Goal: Information Seeking & Learning: Learn about a topic

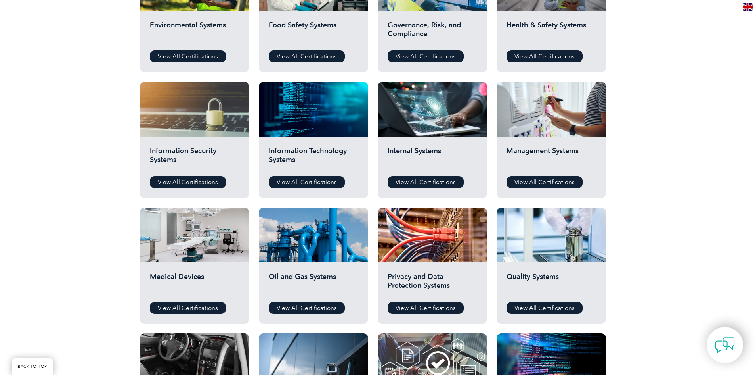
scroll to position [436, 0]
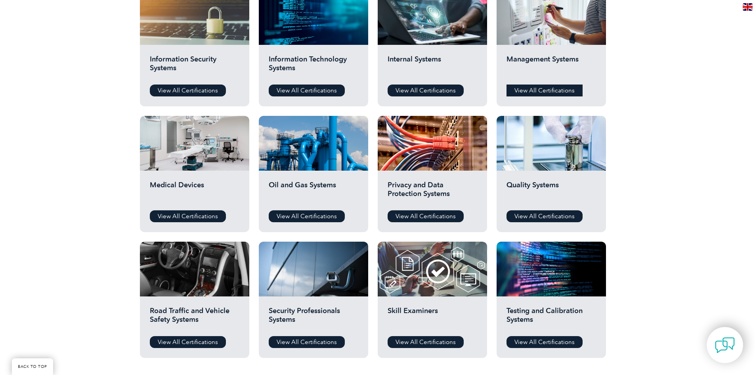
click at [523, 89] on link "View All Certifications" at bounding box center [545, 90] width 76 height 12
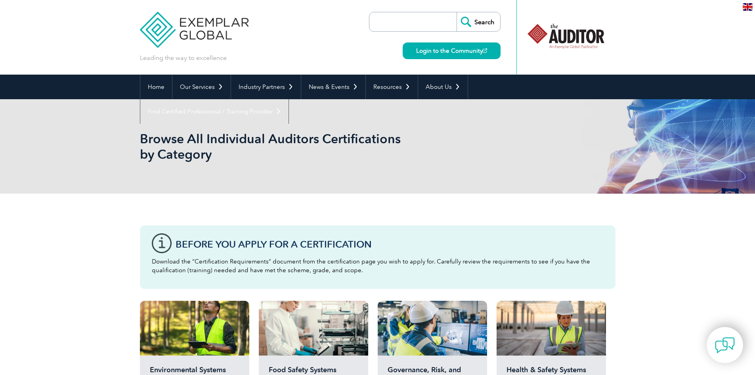
click at [394, 27] on input "search" at bounding box center [414, 21] width 83 height 19
type input "as9100"
click at [473, 25] on input "Search" at bounding box center [479, 21] width 44 height 19
